Goal: Navigation & Orientation: Find specific page/section

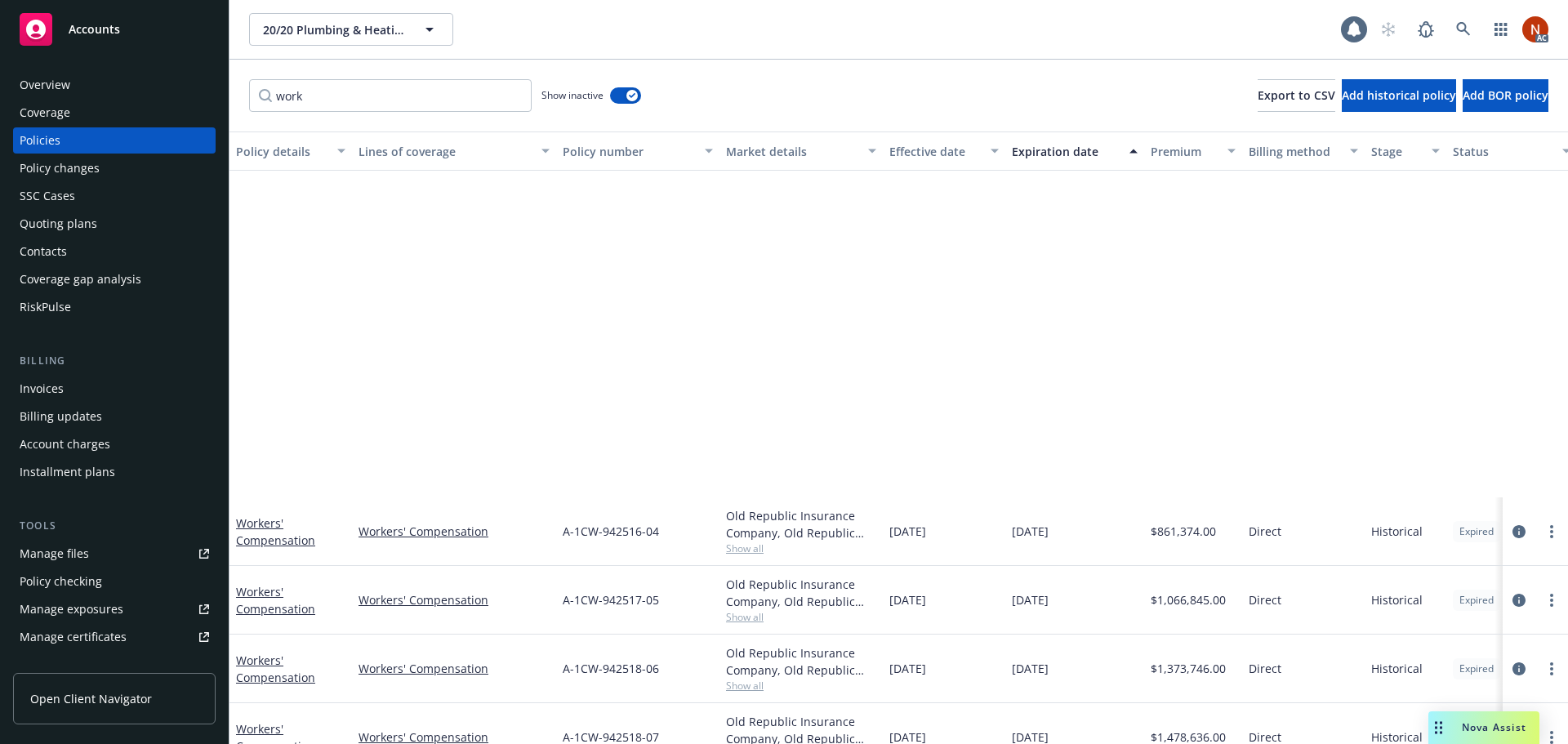
scroll to position [455, 0]
